Goal: Task Accomplishment & Management: Use online tool/utility

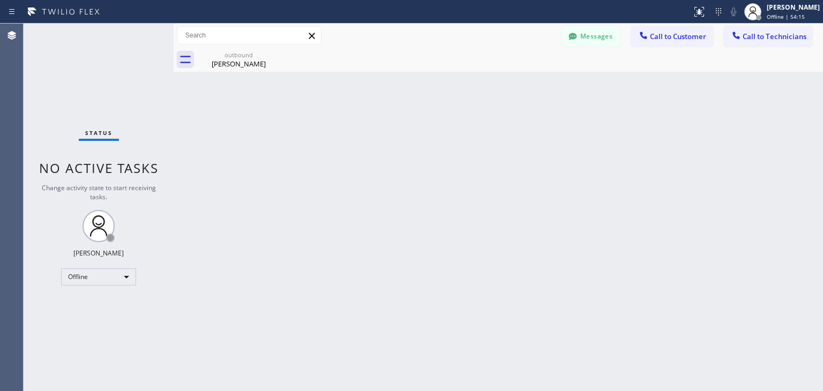
click at [774, 1] on div "[PERSON_NAME] Offline | 54:15" at bounding box center [782, 12] width 82 height 24
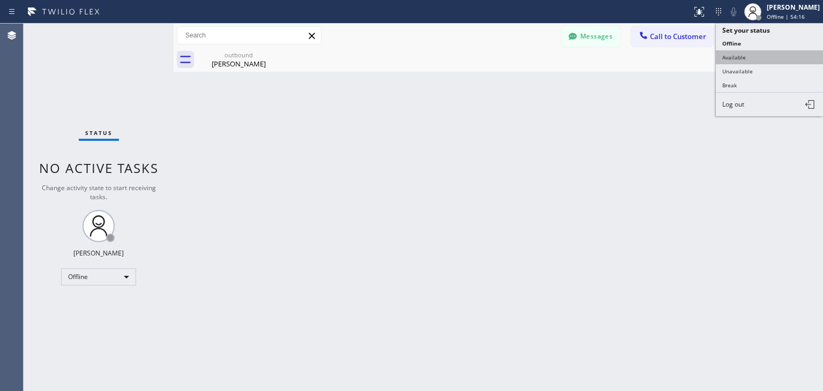
click at [774, 57] on button "Available" at bounding box center [769, 57] width 107 height 14
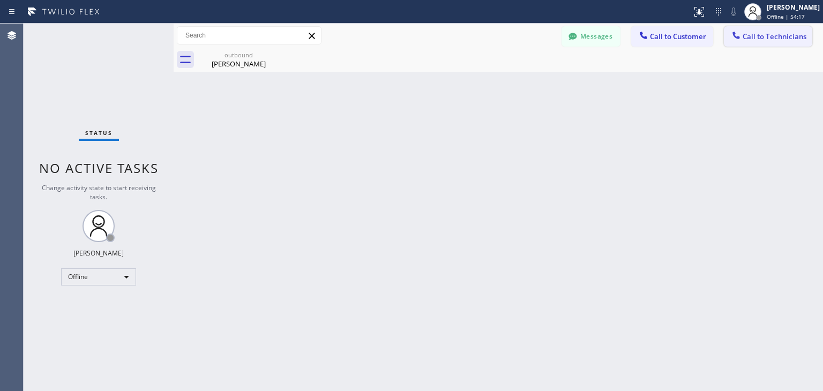
click at [788, 37] on span "Call to Technicians" at bounding box center [774, 37] width 64 height 10
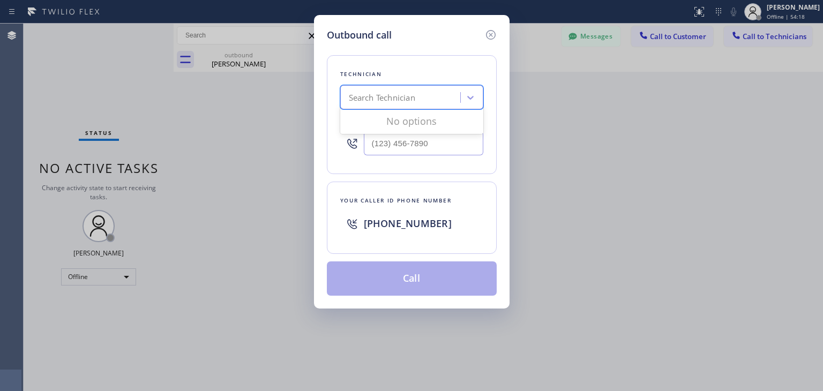
click at [442, 97] on div "Search Technician" at bounding box center [401, 97] width 117 height 19
type input "[PERSON_NAME]"
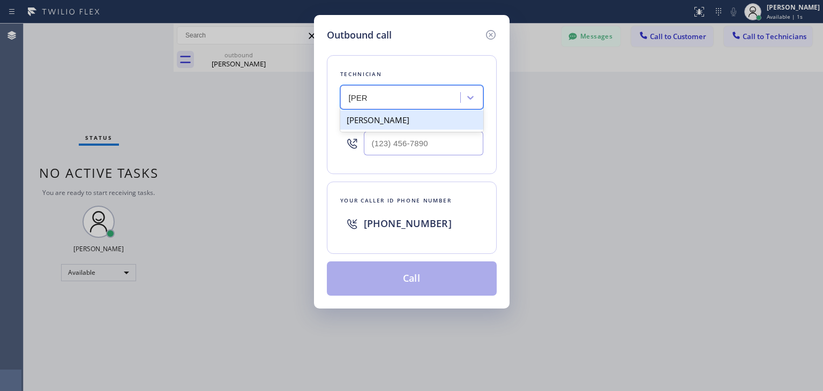
click at [439, 128] on div "[PERSON_NAME]" at bounding box center [411, 119] width 143 height 19
type input "[PHONE_NUMBER]"
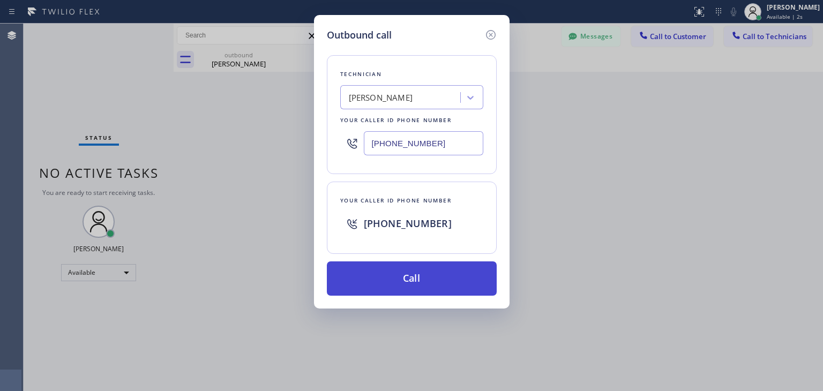
click at [431, 262] on button "Call" at bounding box center [412, 278] width 170 height 34
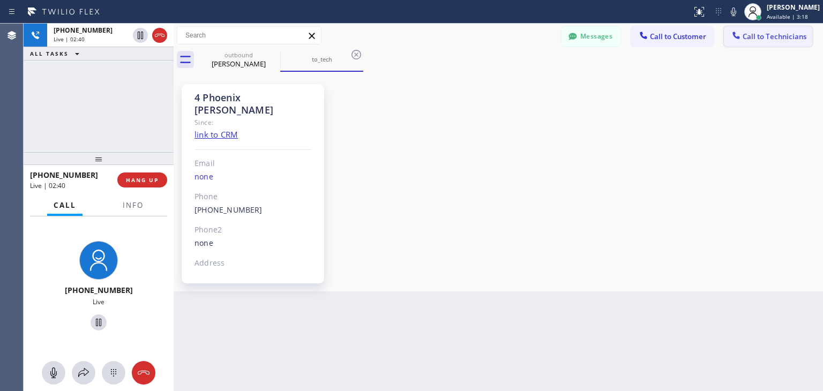
click at [725, 31] on button "Call to Technicians" at bounding box center [768, 36] width 88 height 20
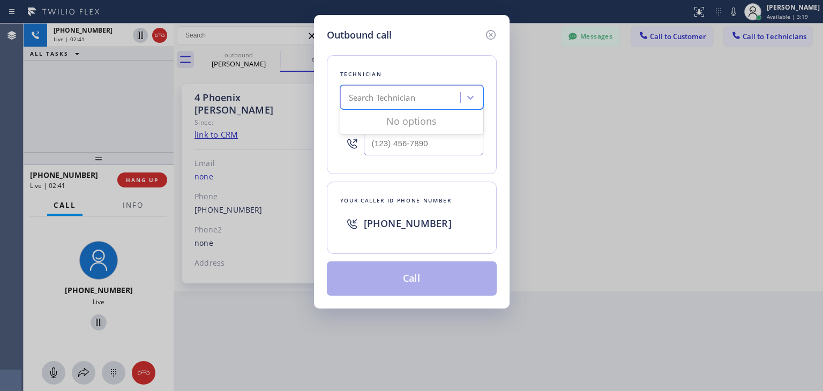
click at [401, 99] on div "Search Technician" at bounding box center [382, 98] width 66 height 12
type input "[PERSON_NAME]"
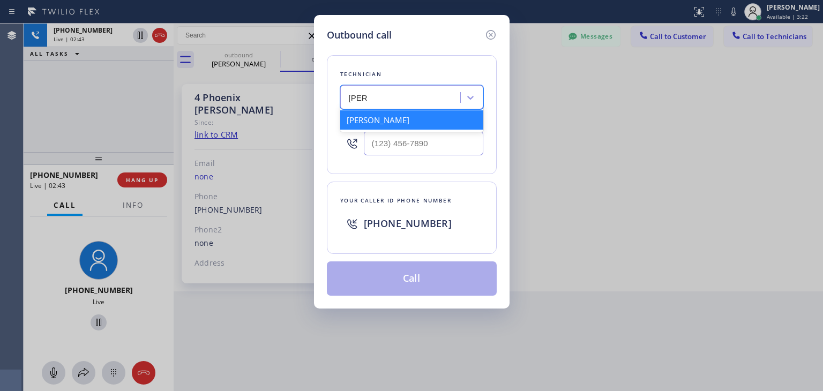
click at [408, 127] on div "[PERSON_NAME]" at bounding box center [411, 119] width 143 height 19
type input "[PHONE_NUMBER]"
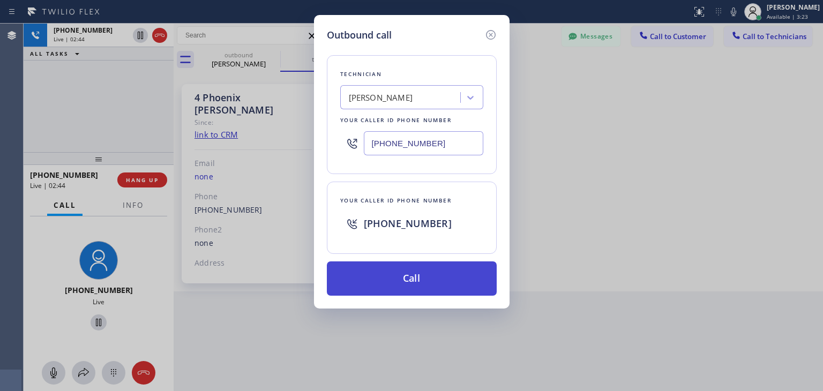
click at [413, 275] on button "Call" at bounding box center [412, 278] width 170 height 34
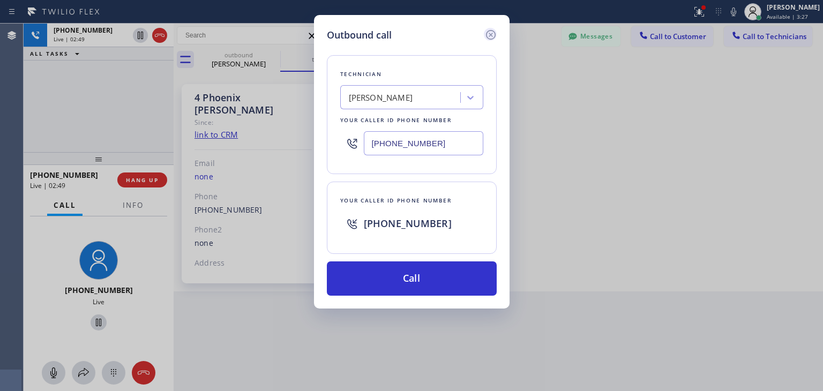
click at [484, 32] on icon at bounding box center [490, 34] width 13 height 13
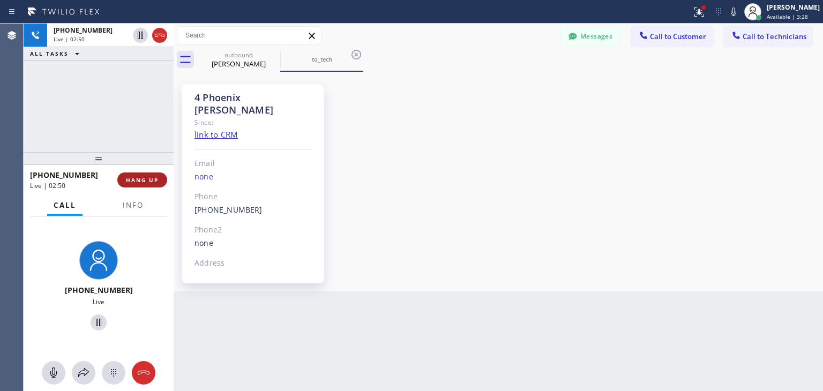
click at [153, 174] on button "HANG UP" at bounding box center [142, 179] width 50 height 15
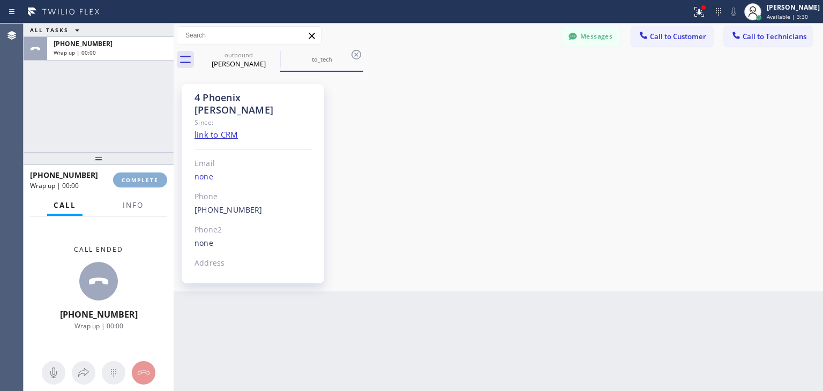
click at [158, 178] on span "COMPLETE" at bounding box center [140, 179] width 37 height 7
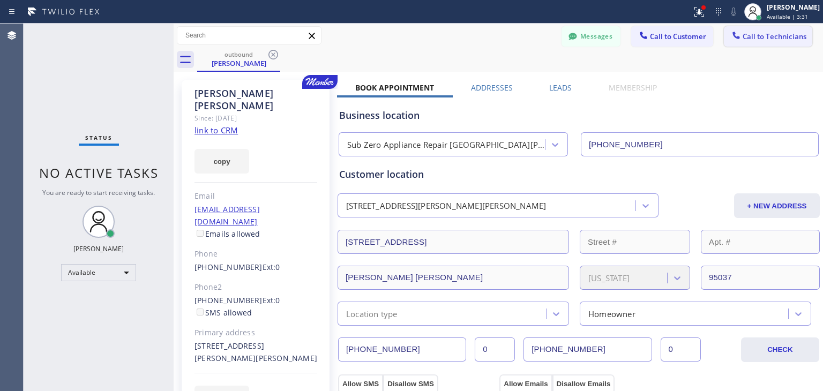
click at [767, 41] on button "Call to Technicians" at bounding box center [768, 36] width 88 height 20
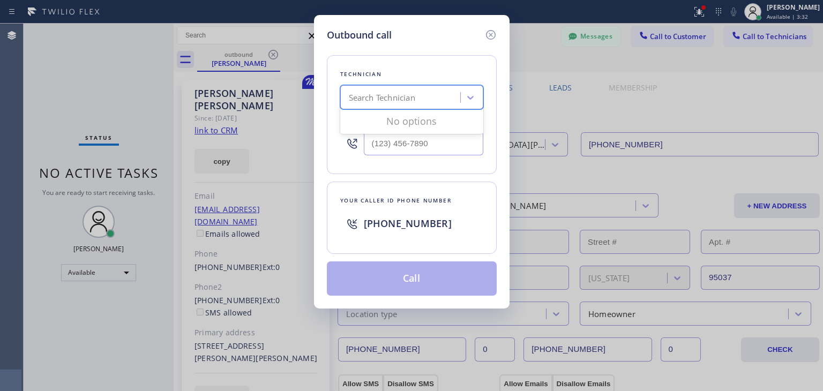
click at [441, 88] on div "Search Technician" at bounding box center [401, 97] width 117 height 19
type input "[PERSON_NAME]"
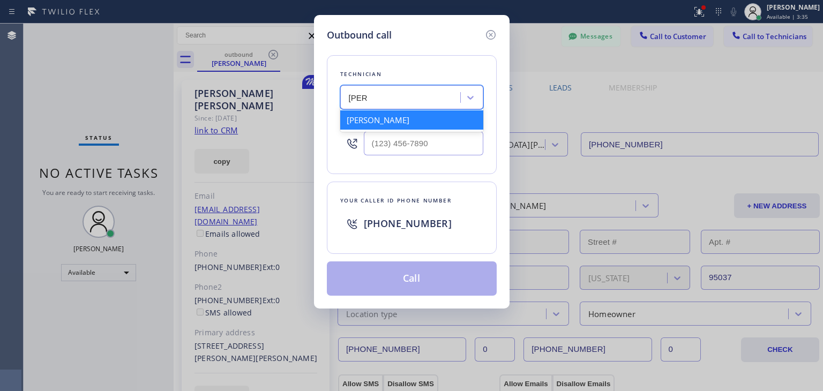
click at [425, 114] on div "[PERSON_NAME]" at bounding box center [411, 119] width 143 height 19
type input "[PHONE_NUMBER]"
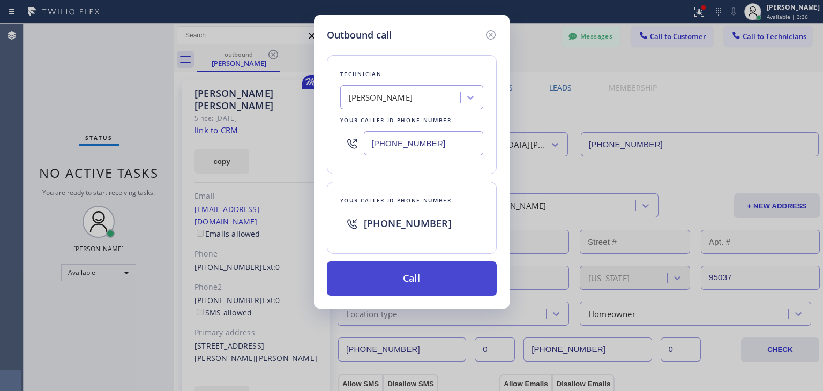
click at [419, 261] on button "Call" at bounding box center [412, 278] width 170 height 34
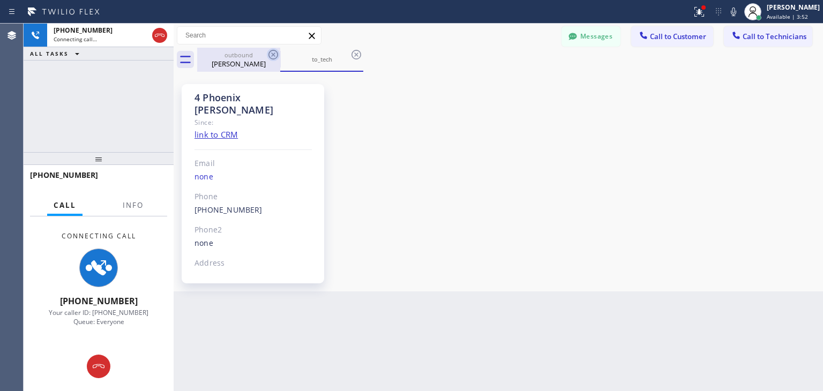
click at [273, 52] on icon at bounding box center [273, 54] width 13 height 13
click at [350, 52] on icon at bounding box center [356, 54] width 13 height 13
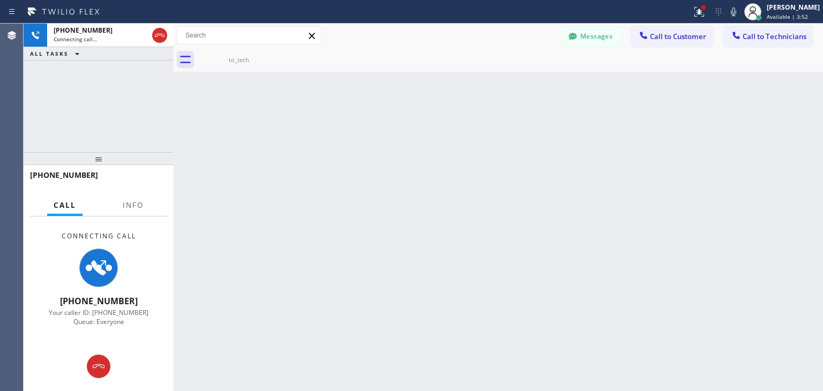
click at [0, 0] on icon at bounding box center [0, 0] width 0 height 0
drag, startPoint x: 273, startPoint y: 52, endPoint x: 507, endPoint y: 373, distance: 396.8
click at [507, 373] on div "Back to Dashboard Change Sender ID Customers Technicians [PERSON_NAME] [DATE] 0…" at bounding box center [498, 207] width 649 height 367
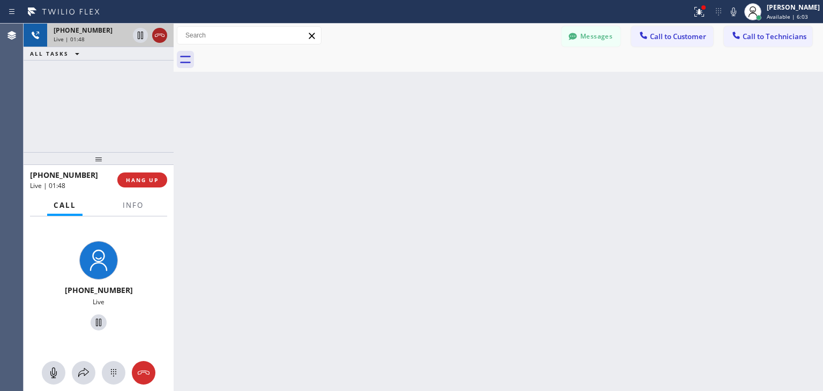
click at [161, 31] on icon at bounding box center [159, 35] width 13 height 13
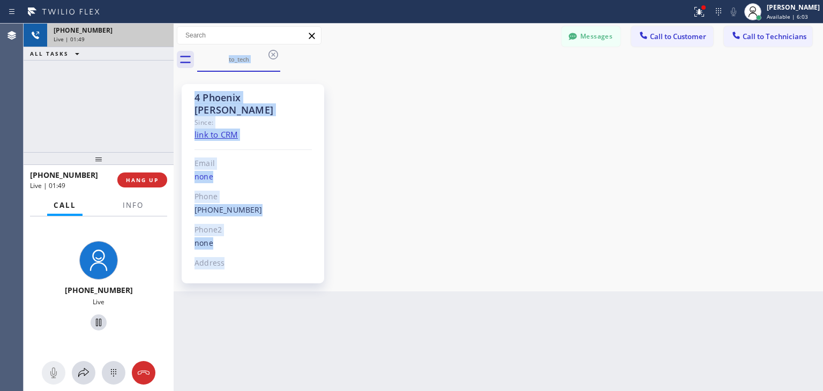
click at [161, 31] on div "[PHONE_NUMBER]" at bounding box center [111, 30] width 114 height 9
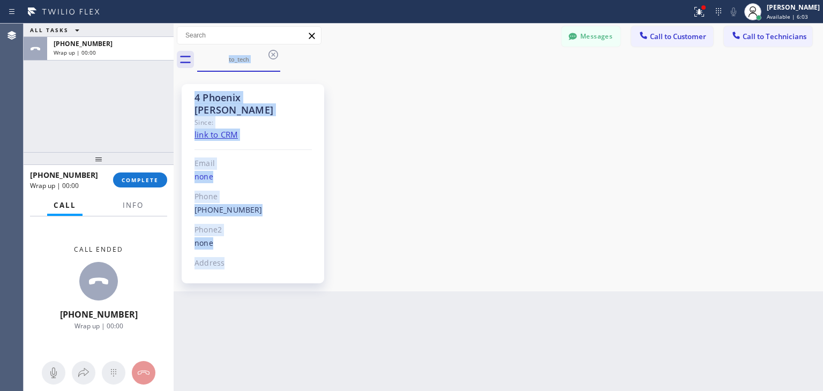
drag, startPoint x: 161, startPoint y: 31, endPoint x: 132, endPoint y: 168, distance: 139.6
click at [136, 179] on span "COMPLETE" at bounding box center [140, 179] width 37 height 7
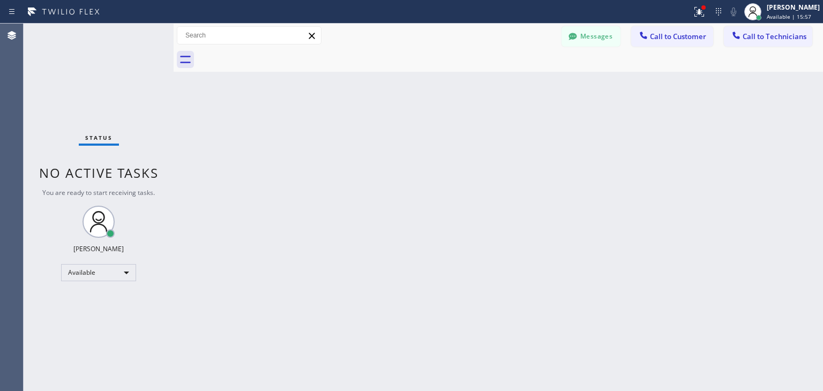
click at [692, 21] on div "Status report Issues detected These issues could affect your workflow. Please c…" at bounding box center [411, 12] width 823 height 24
click at [689, 35] on span "Call to Customer" at bounding box center [678, 37] width 56 height 10
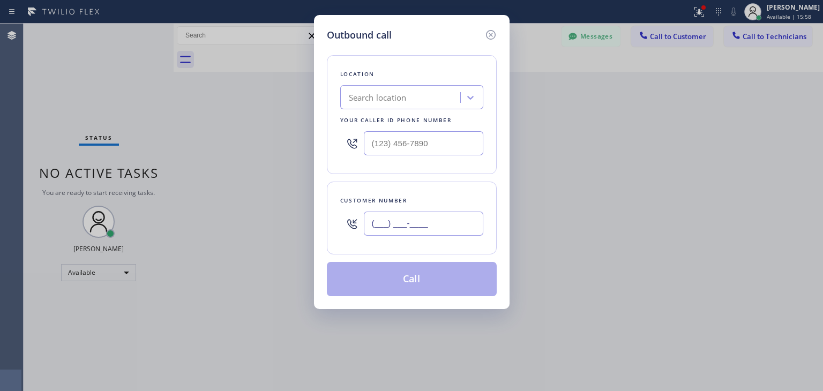
paste input "520) 358-8982"
click at [468, 225] on input "(___) ___-____" at bounding box center [423, 224] width 119 height 24
paste input "text"
type input "[PHONE_NUMBER]"
click at [453, 82] on div "Location Search location Your caller id phone number" at bounding box center [412, 114] width 170 height 119
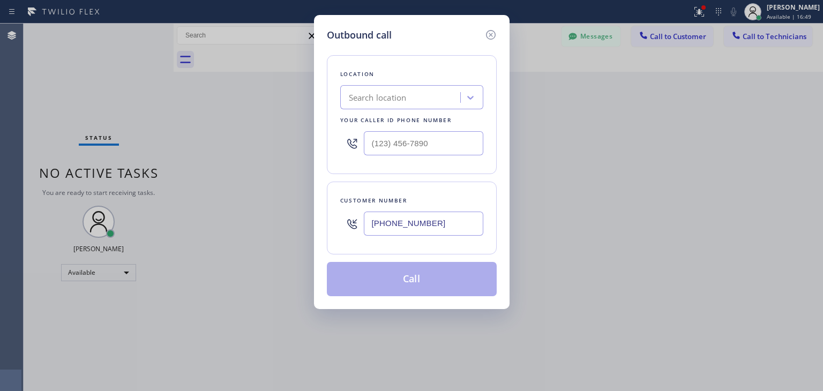
click at [452, 84] on div "Location Search location Your caller id phone number" at bounding box center [412, 114] width 170 height 119
paste input "Scottsdale Viking Appliance Repair"
click at [448, 92] on div "Search location" at bounding box center [411, 97] width 143 height 24
type input "Scottsdale Viking Appliance Repair"
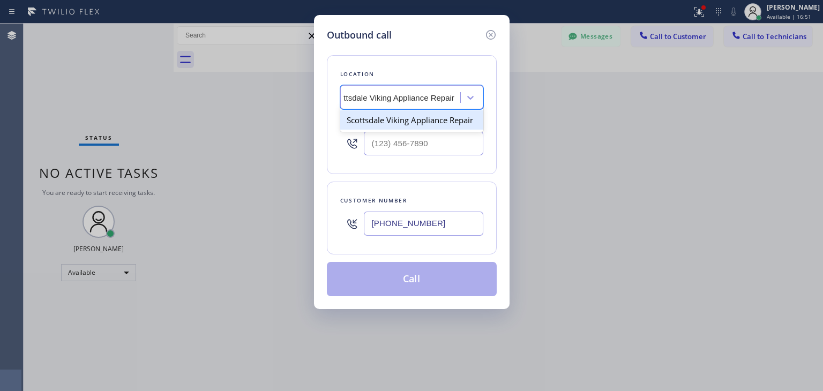
click at [433, 119] on div "Scottsdale Viking Appliance Repair" at bounding box center [411, 119] width 143 height 19
type input "[PHONE_NUMBER]"
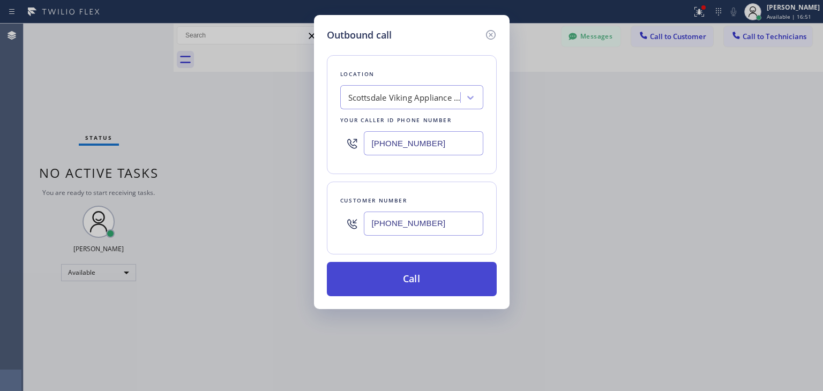
click at [437, 270] on button "Call" at bounding box center [412, 279] width 170 height 34
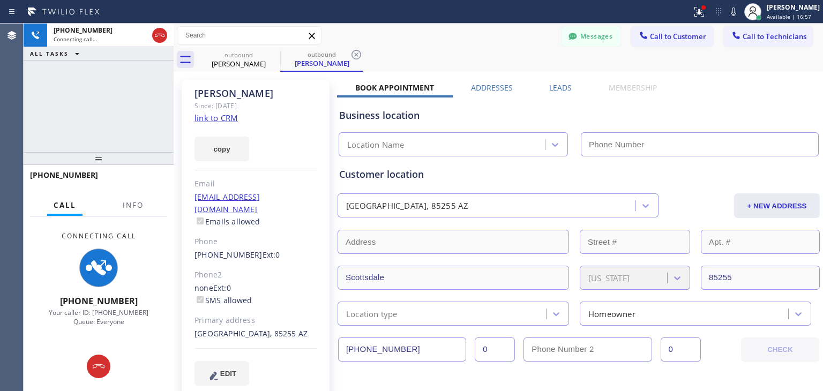
type input "[PHONE_NUMBER]"
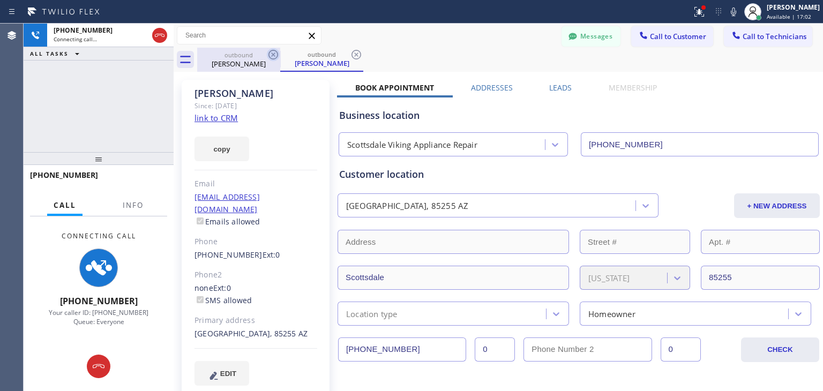
click at [270, 54] on icon at bounding box center [273, 54] width 13 height 13
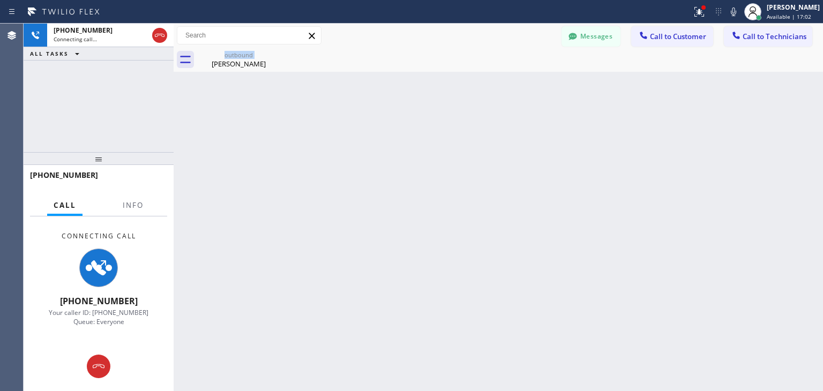
click at [270, 54] on div "outbound [PERSON_NAME]" at bounding box center [238, 60] width 83 height 24
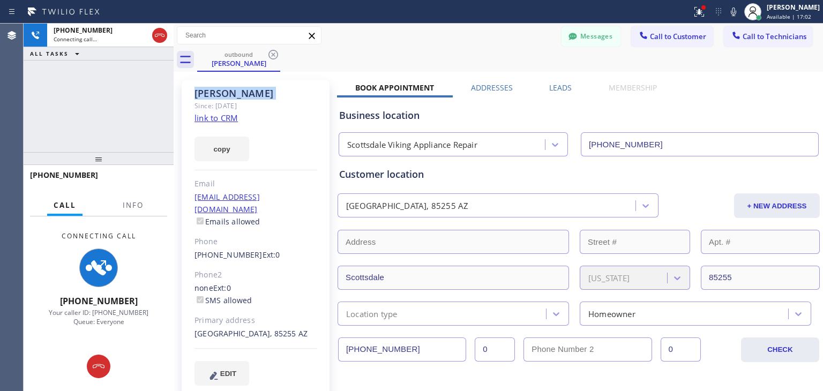
click at [270, 54] on icon at bounding box center [273, 54] width 13 height 13
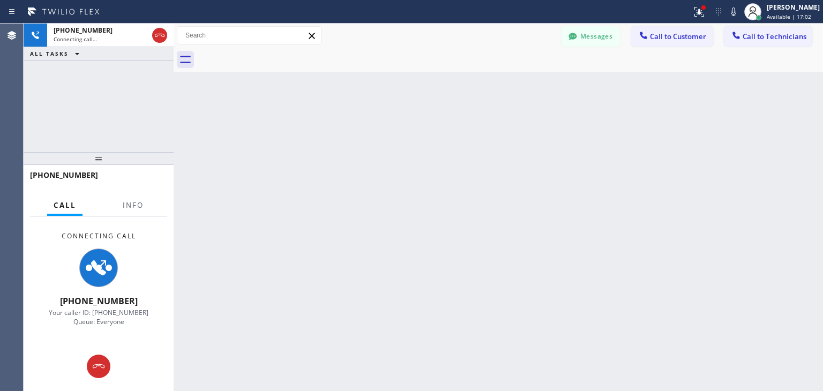
click at [270, 54] on div at bounding box center [510, 60] width 626 height 24
click at [407, 232] on div "Back to Dashboard Change Sender ID Customers Technicians [PERSON_NAME] [DATE] 0…" at bounding box center [498, 207] width 649 height 367
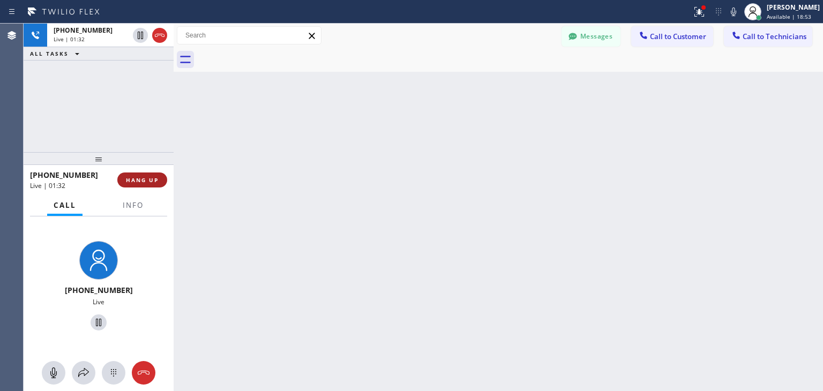
click at [141, 178] on span "HANG UP" at bounding box center [142, 179] width 33 height 7
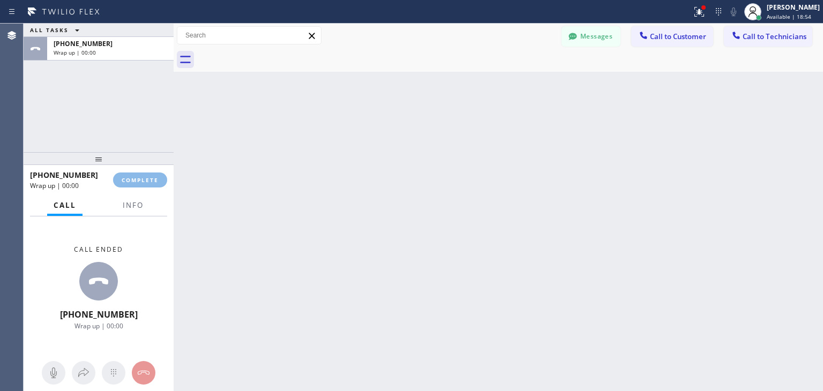
click at [131, 0] on html "Status report Issues detected These issues could affect your workflow. Please c…" at bounding box center [411, 195] width 823 height 391
click at [670, 43] on button "Call to Customer" at bounding box center [672, 36] width 82 height 20
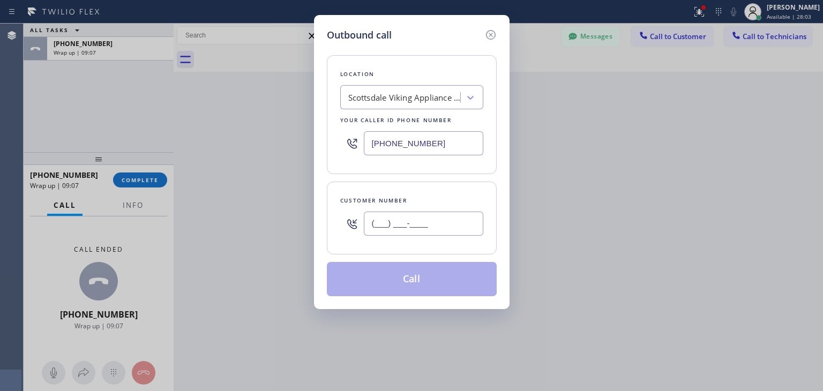
paste input "973) 580-1944"
click at [391, 228] on input "[PHONE_NUMBER]" at bounding box center [423, 224] width 119 height 24
type input "[PHONE_NUMBER]"
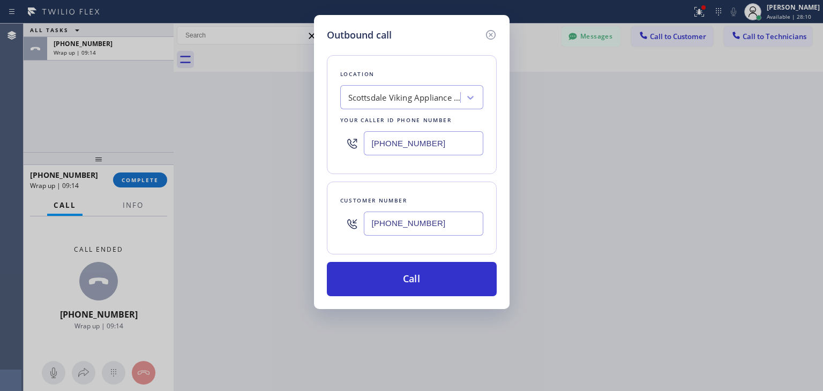
click at [439, 212] on input "[PHONE_NUMBER]" at bounding box center [423, 224] width 119 height 24
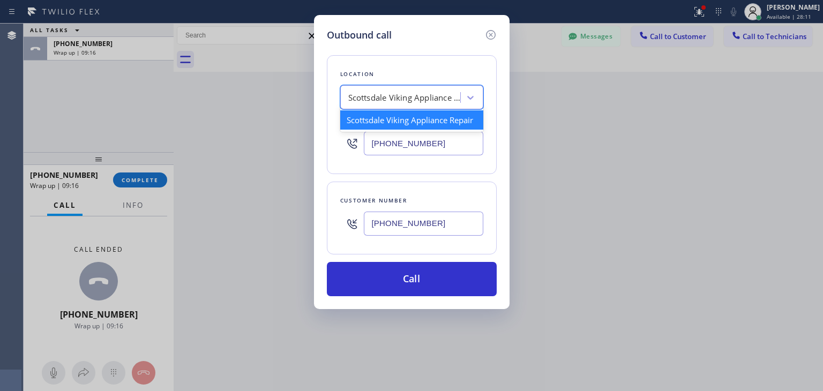
paste input "Viking Repair Service"
type input "Viking Repair Service"
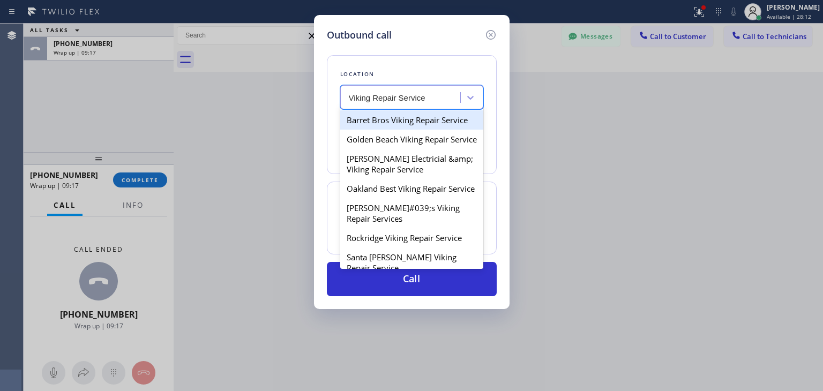
drag, startPoint x: 434, startPoint y: 120, endPoint x: 428, endPoint y: 152, distance: 32.1
click at [428, 152] on div "Barret Bros Viking Repair Service Golden Beach Viking Repair Service [PERSON_NA…" at bounding box center [411, 188] width 143 height 161
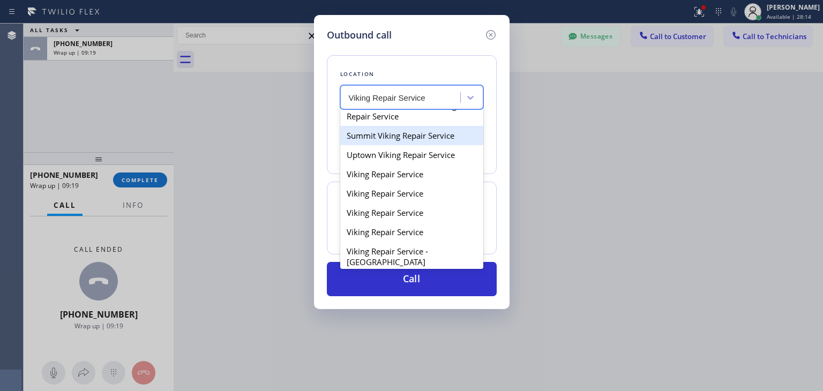
scroll to position [161, 0]
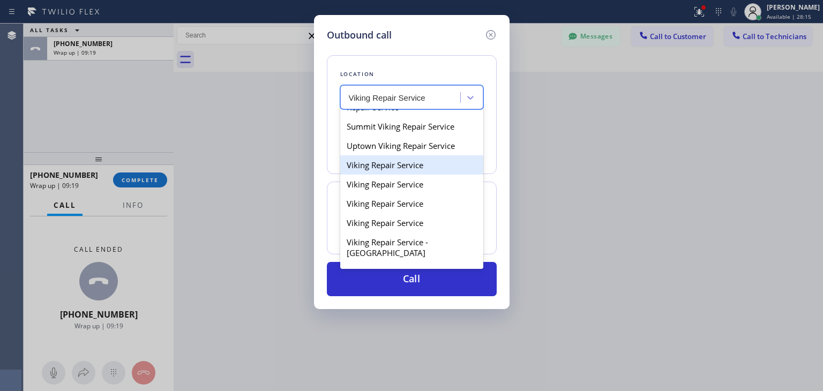
click at [419, 175] on div "Viking Repair Service" at bounding box center [411, 164] width 143 height 19
type input "[PHONE_NUMBER]"
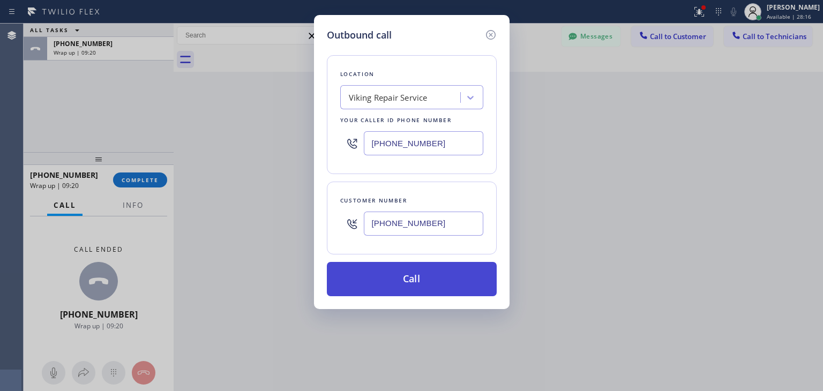
click at [439, 292] on button "Call" at bounding box center [412, 279] width 170 height 34
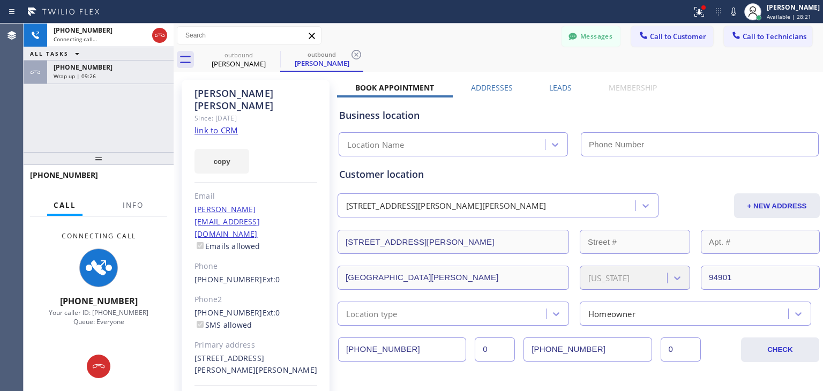
type input "[PHONE_NUMBER]"
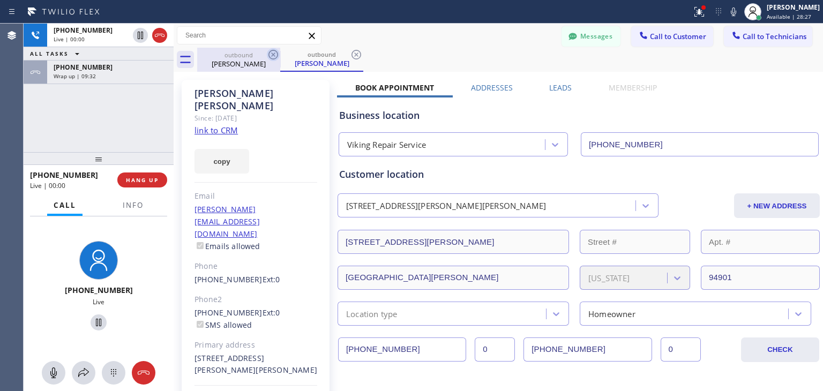
click at [279, 57] on icon at bounding box center [273, 54] width 13 height 13
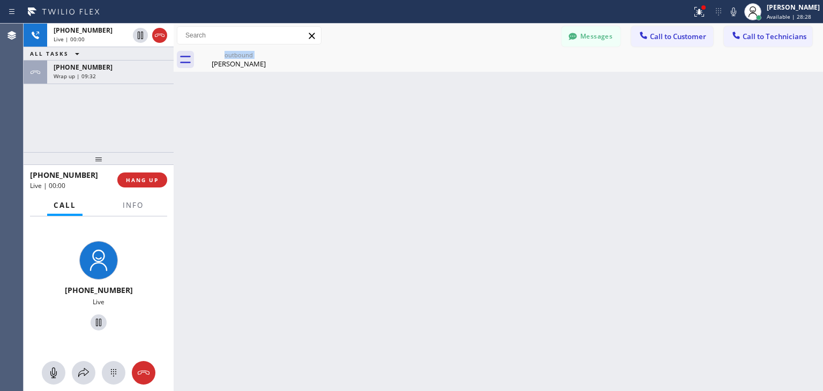
click at [279, 57] on div "outbound [PERSON_NAME]" at bounding box center [238, 60] width 83 height 24
click at [0, 0] on icon at bounding box center [0, 0] width 0 height 0
click at [279, 57] on div at bounding box center [510, 60] width 626 height 24
click at [151, 177] on span "HANG UP" at bounding box center [142, 179] width 33 height 7
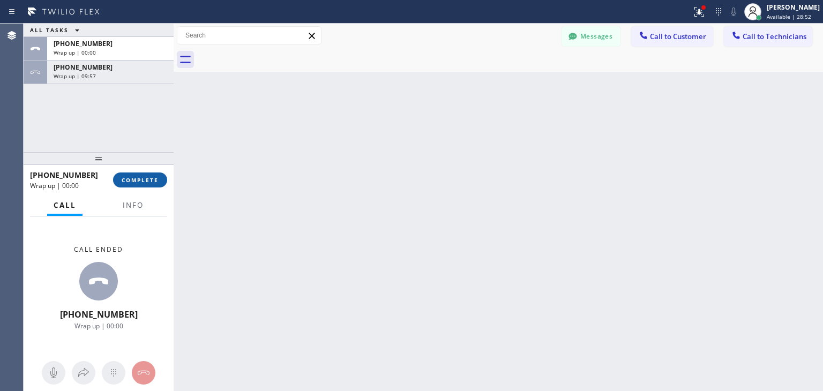
click at [151, 177] on span "COMPLETE" at bounding box center [140, 179] width 37 height 7
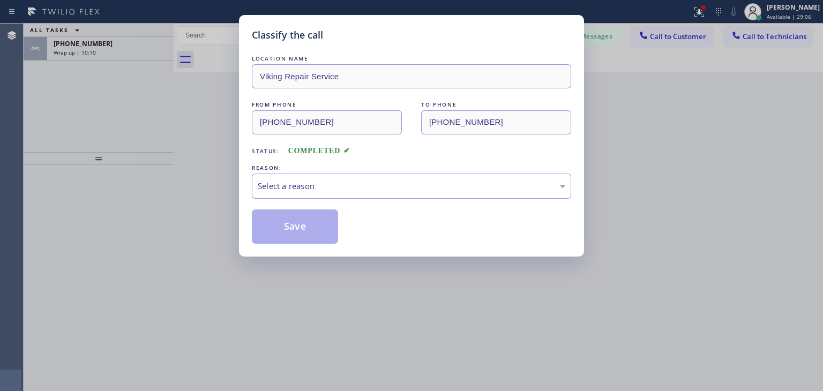
click at [379, 199] on div "LOCATION NAME Viking Repair Service FROM PHONE [PHONE_NUMBER] TO PHONE [PHONE_N…" at bounding box center [411, 148] width 319 height 191
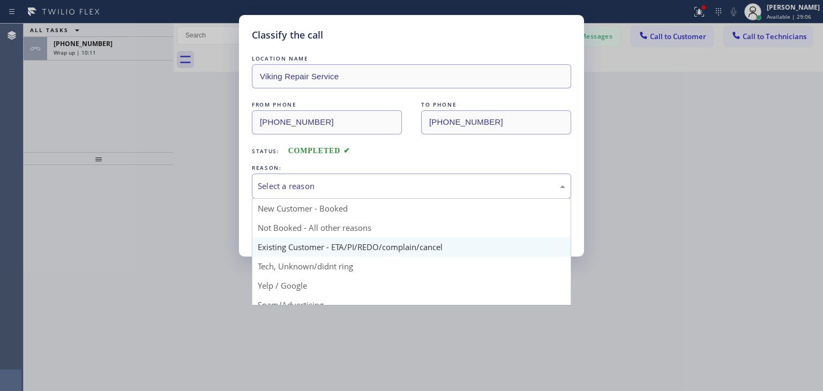
drag, startPoint x: 422, startPoint y: 192, endPoint x: 408, endPoint y: 238, distance: 48.1
click at [408, 199] on div "Select a reason New Customer - Booked Not Booked - All other reasons Existing C…" at bounding box center [411, 186] width 319 height 25
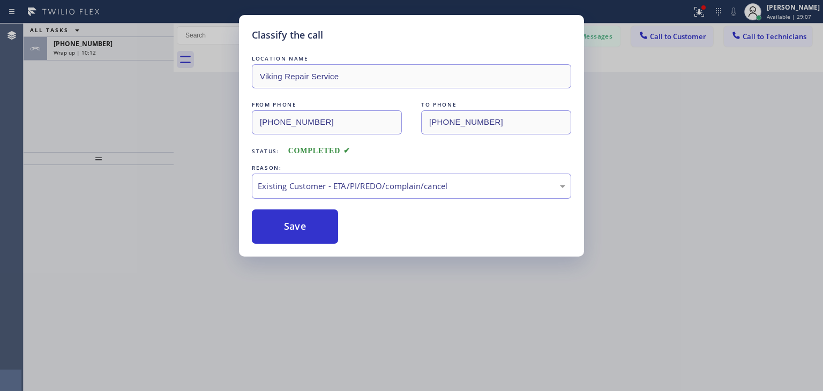
click at [273, 205] on div "LOCATION NAME Viking Repair Service FROM PHONE [PHONE_NUMBER] TO PHONE [PHONE_N…" at bounding box center [411, 148] width 319 height 191
click at [281, 215] on button "Save" at bounding box center [295, 226] width 86 height 34
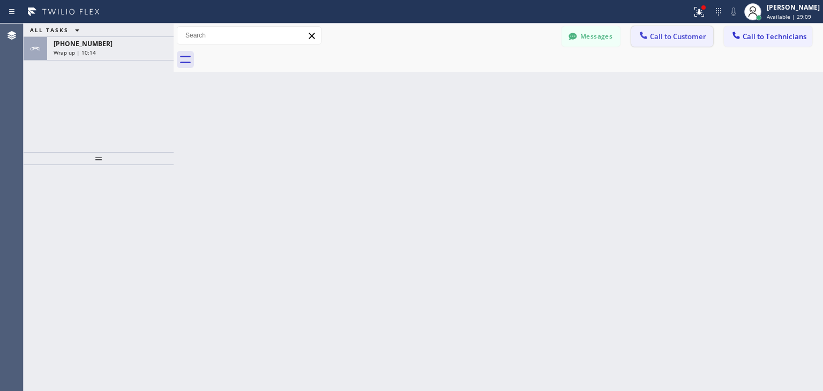
click at [661, 40] on span "Call to Customer" at bounding box center [678, 37] width 56 height 10
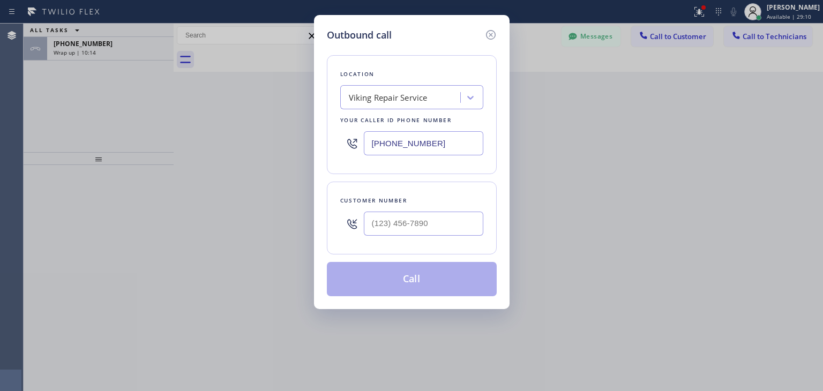
type input "(___) ___-____"
click at [451, 223] on input "(___) ___-____" at bounding box center [423, 224] width 119 height 24
paste input "973) 580-1944"
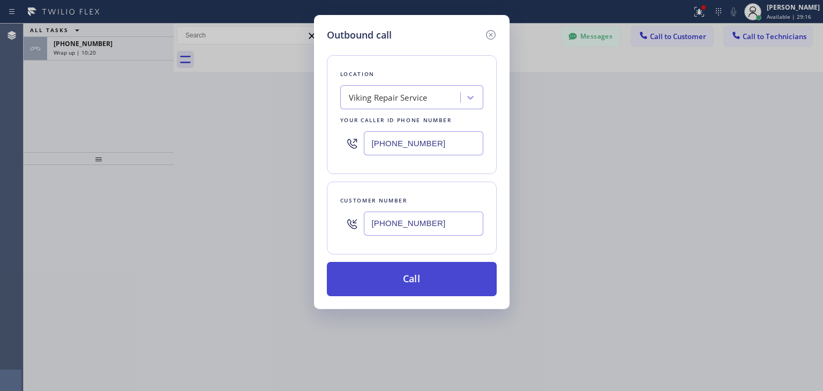
type input "[PHONE_NUMBER]"
click at [432, 281] on button "Call" at bounding box center [412, 279] width 170 height 34
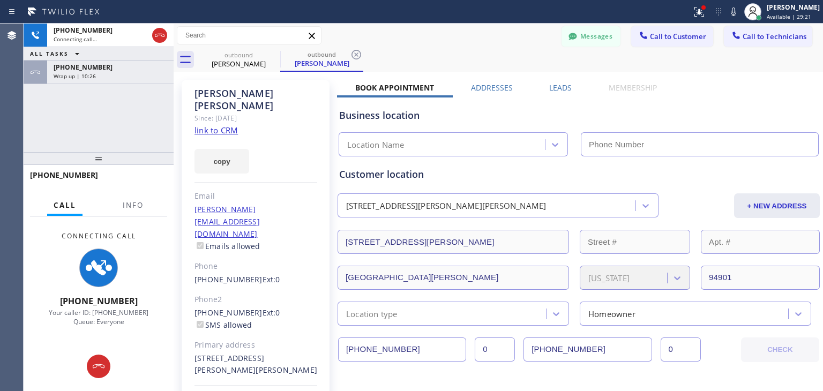
type input "[PHONE_NUMBER]"
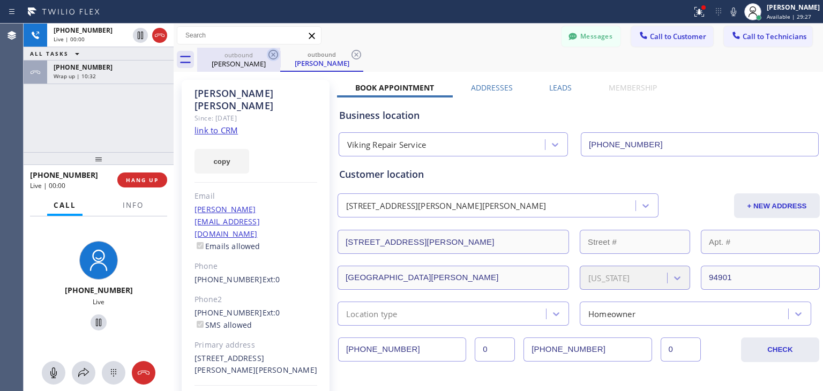
click at [276, 61] on icon at bounding box center [273, 54] width 13 height 13
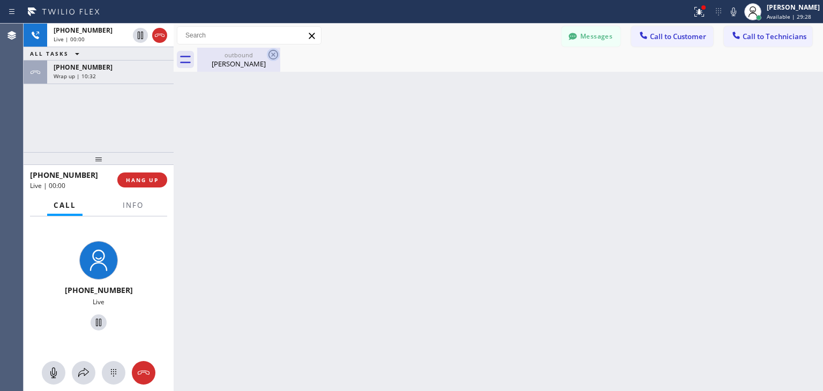
click at [274, 57] on icon at bounding box center [273, 54] width 13 height 13
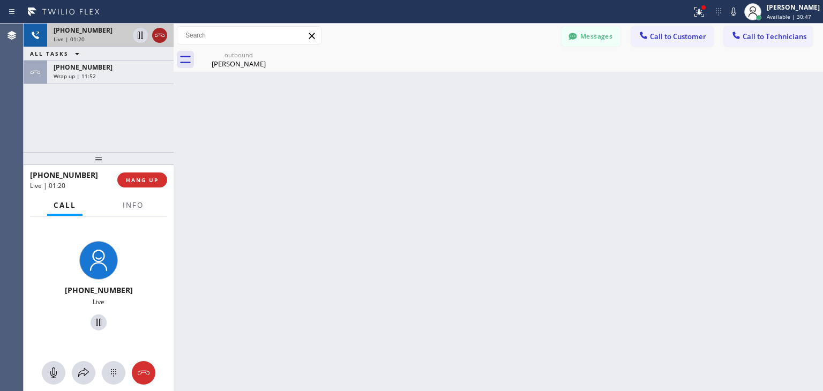
click at [161, 40] on icon at bounding box center [159, 35] width 13 height 13
click at [161, 40] on div "Live | 01:20" at bounding box center [111, 38] width 114 height 7
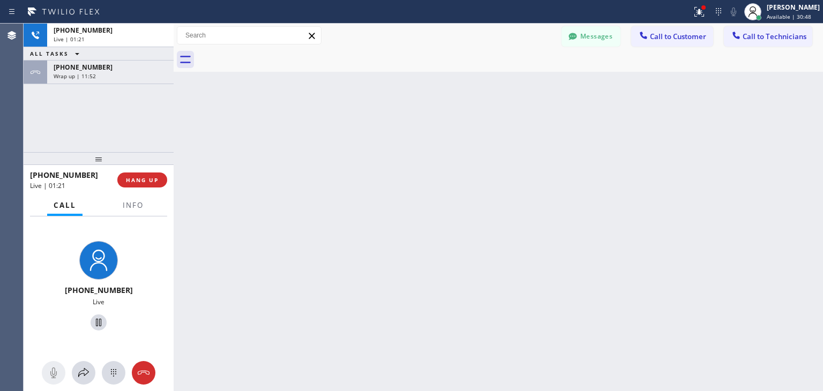
drag, startPoint x: 161, startPoint y: 40, endPoint x: 151, endPoint y: 162, distance: 123.1
click at [151, 162] on div "[PHONE_NUMBER] Live | 01:21 ALL TASKS ALL TASKS ACTIVE TASKS TASKS IN WRAP UP […" at bounding box center [99, 207] width 150 height 367
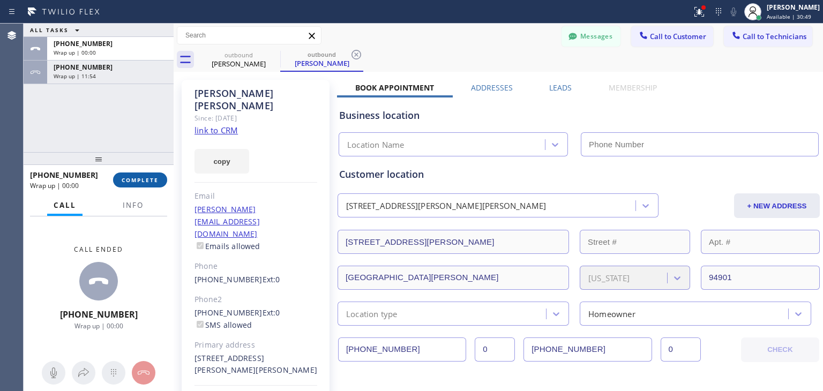
click at [153, 176] on span "COMPLETE" at bounding box center [140, 179] width 37 height 7
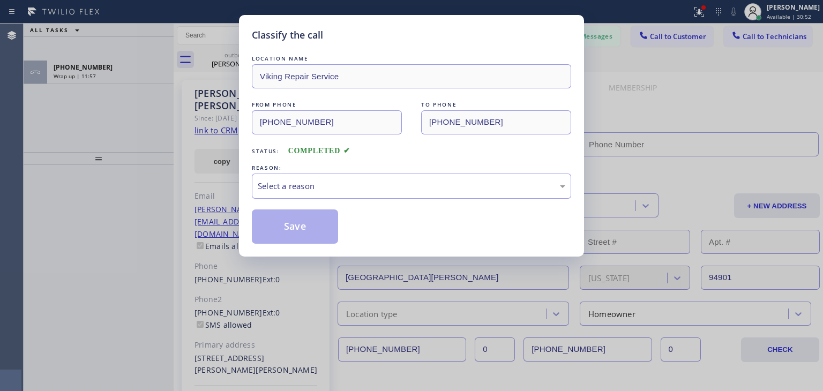
type input "[PHONE_NUMBER]"
drag, startPoint x: 422, startPoint y: 200, endPoint x: 443, endPoint y: 183, distance: 27.1
click at [443, 183] on div "LOCATION NAME Viking Repair Service FROM PHONE [PHONE_NUMBER] TO PHONE [PHONE_N…" at bounding box center [411, 148] width 319 height 191
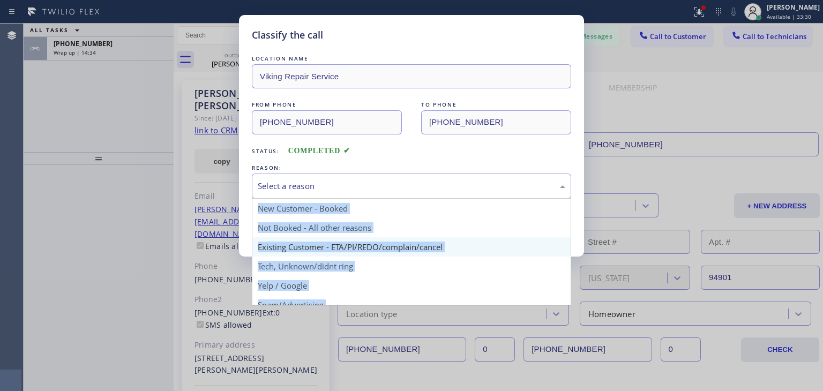
drag, startPoint x: 443, startPoint y: 183, endPoint x: 375, endPoint y: 251, distance: 96.6
click at [375, 199] on div "Select a reason New Customer - Booked Not Booked - All other reasons Existing C…" at bounding box center [411, 186] width 319 height 25
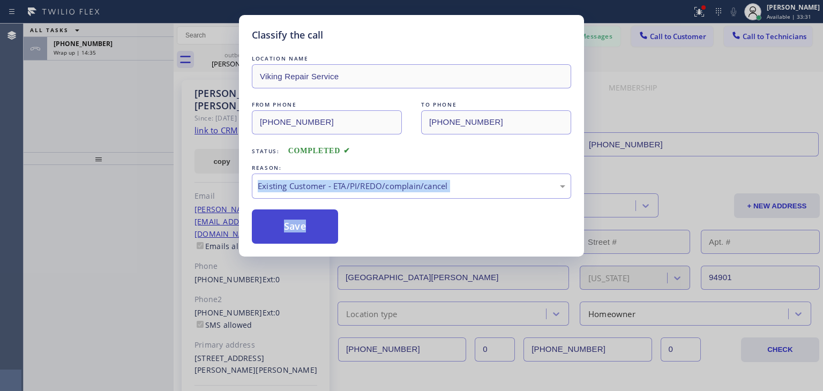
click at [291, 229] on button "Save" at bounding box center [295, 226] width 86 height 34
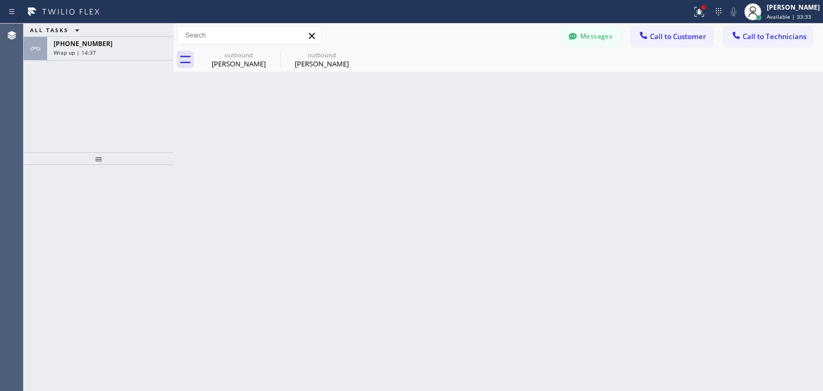
click at [708, 24] on div "Messages Call to Customer Call to Technicians Outbound call Location Viking Rep…" at bounding box center [498, 36] width 649 height 24
click at [694, 34] on span "Call to Customer" at bounding box center [678, 37] width 56 height 10
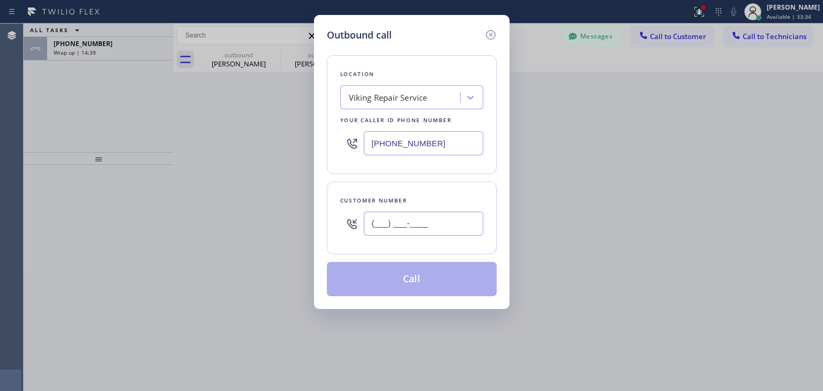
paste input "628) 336-0559"
click at [452, 230] on input "[PHONE_NUMBER]" at bounding box center [423, 224] width 119 height 24
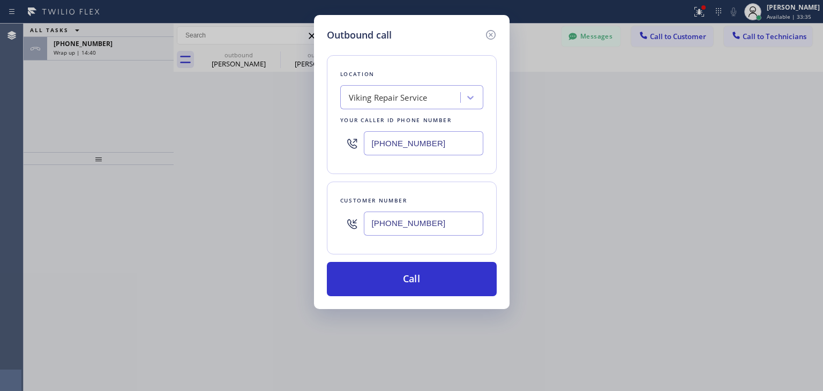
type input "[PHONE_NUMBER]"
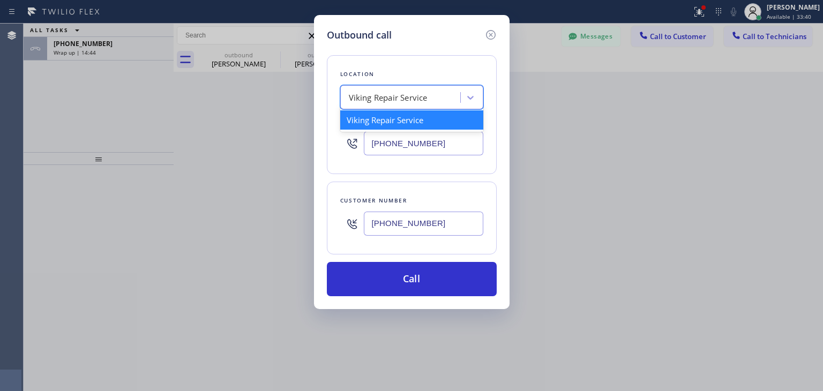
click at [375, 88] on div "Viking Repair Service" at bounding box center [401, 97] width 117 height 19
paste input "Thermador Appliance Repair Pros(TFN)"
type input "Thermador Appliance Repair Pros(TFN)"
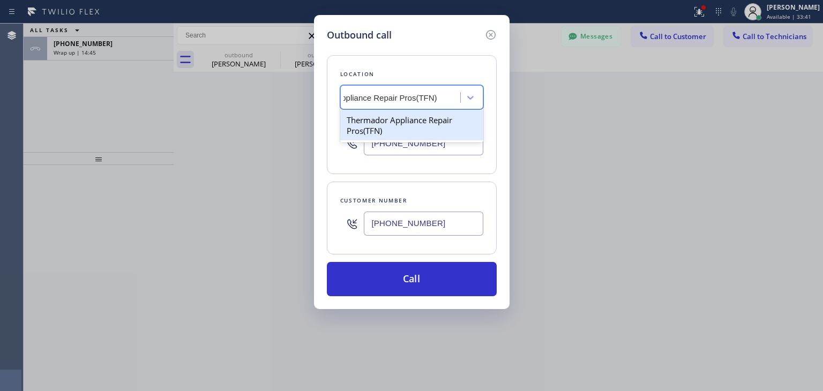
click at [448, 125] on div "Thermador Appliance Repair Pros(TFN)" at bounding box center [411, 125] width 143 height 30
type input "[PHONE_NUMBER]"
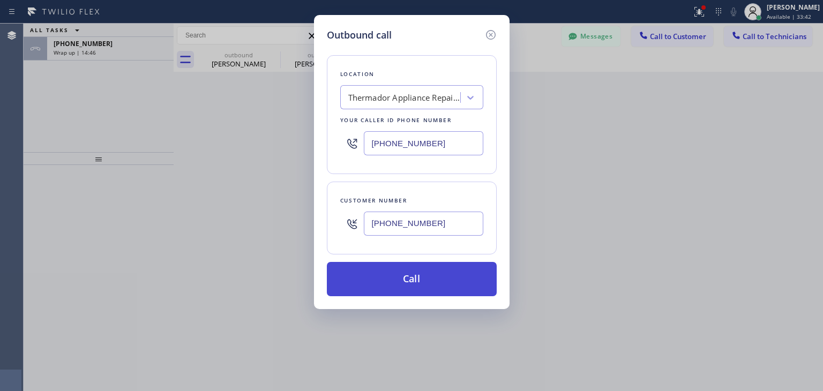
click at [454, 281] on button "Call" at bounding box center [412, 279] width 170 height 34
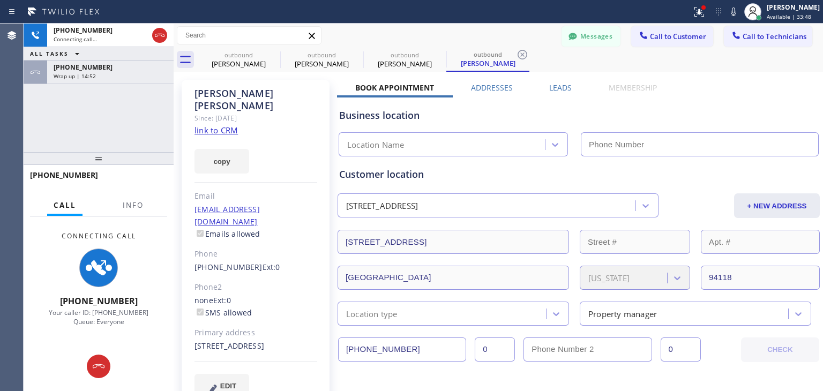
type input "[PHONE_NUMBER]"
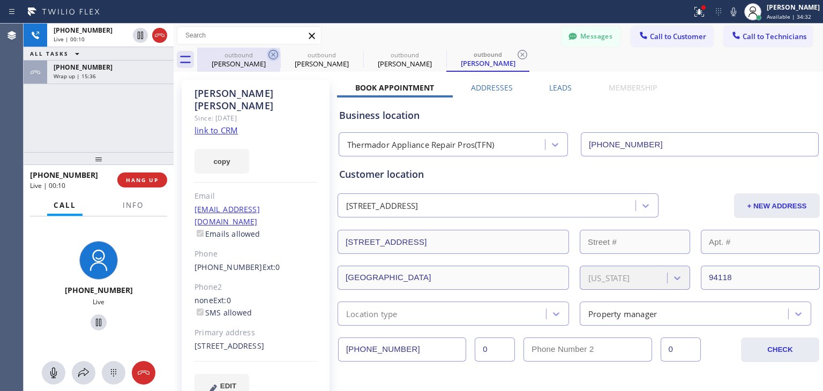
click at [267, 57] on icon at bounding box center [273, 54] width 13 height 13
click at [0, 0] on icon at bounding box center [0, 0] width 0 height 0
type input "[PHONE_NUMBER]"
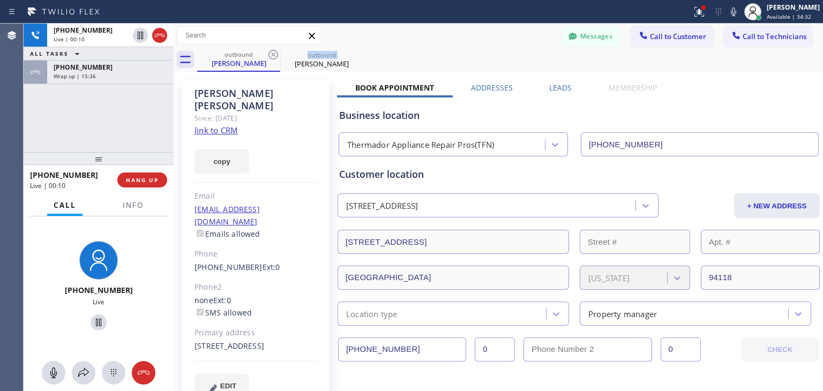
click at [267, 57] on icon at bounding box center [273, 54] width 13 height 13
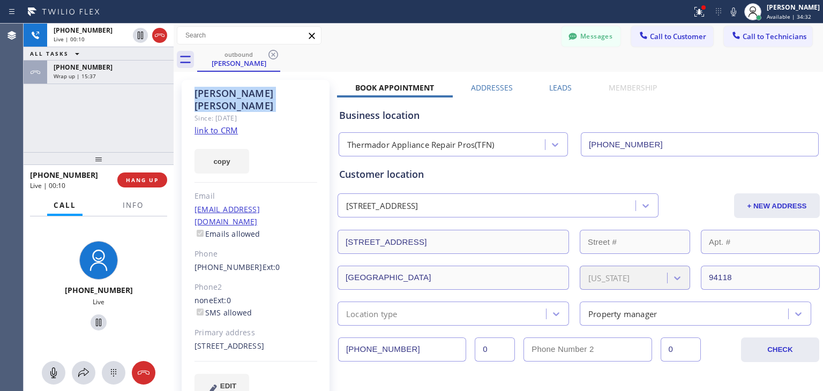
click at [267, 57] on icon at bounding box center [273, 54] width 13 height 13
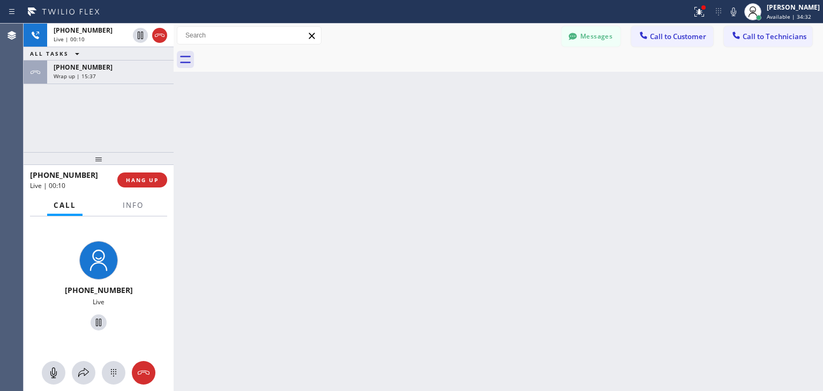
click at [267, 57] on div at bounding box center [510, 60] width 626 height 24
click at [138, 178] on span "HANG UP" at bounding box center [142, 179] width 33 height 7
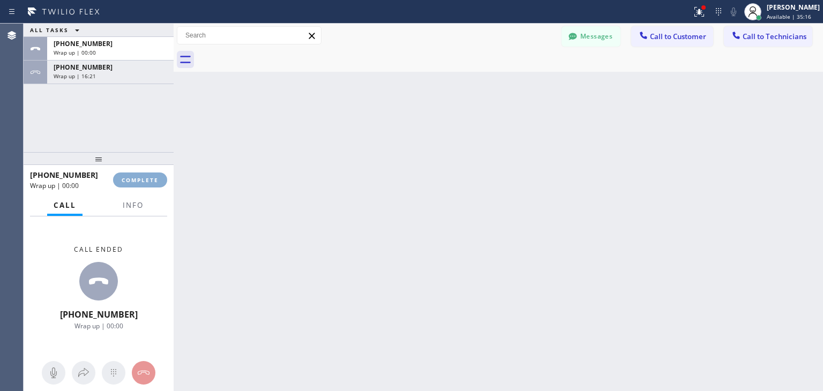
click at [138, 178] on span "COMPLETE" at bounding box center [140, 179] width 37 height 7
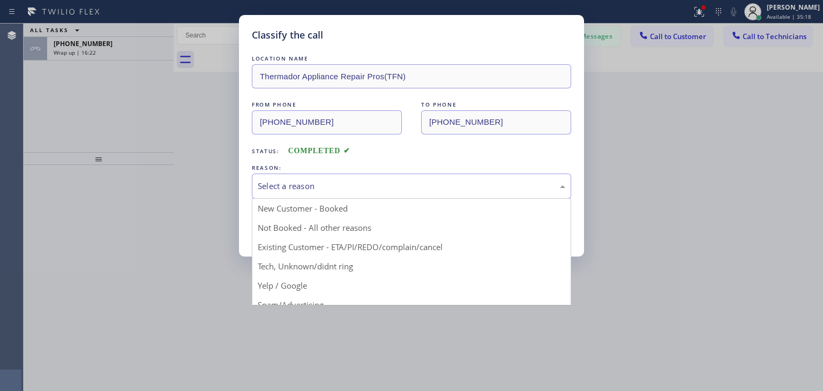
click at [351, 176] on div "Select a reason" at bounding box center [411, 186] width 319 height 25
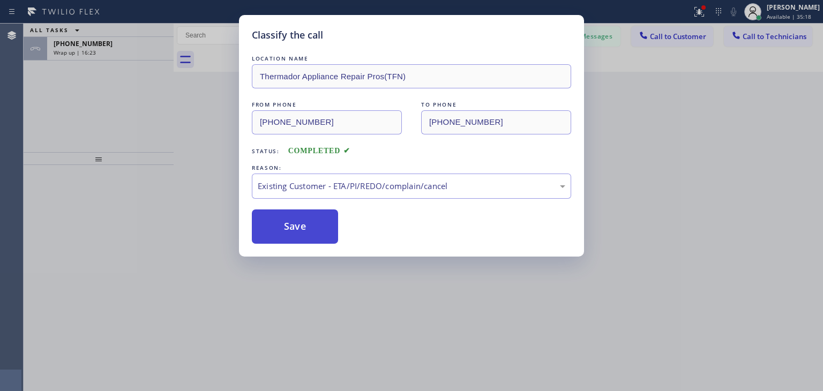
drag, startPoint x: 357, startPoint y: 249, endPoint x: 300, endPoint y: 219, distance: 64.2
click at [300, 219] on button "Save" at bounding box center [295, 226] width 86 height 34
